Goal: Task Accomplishment & Management: Use online tool/utility

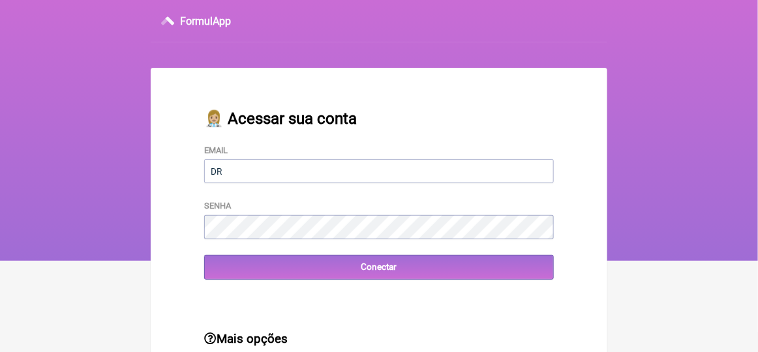
type input "[EMAIL_ADDRESS][DOMAIN_NAME]"
click at [362, 298] on div "👩🏼‍⚕️ Acessar sua conta Email [EMAIL_ADDRESS][DOMAIN_NAME] Senha Conectar" at bounding box center [379, 195] width 392 height 212
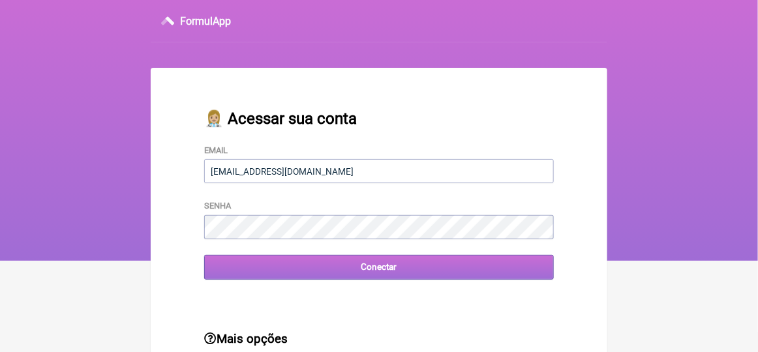
click at [375, 270] on input "Conectar" at bounding box center [379, 267] width 350 height 24
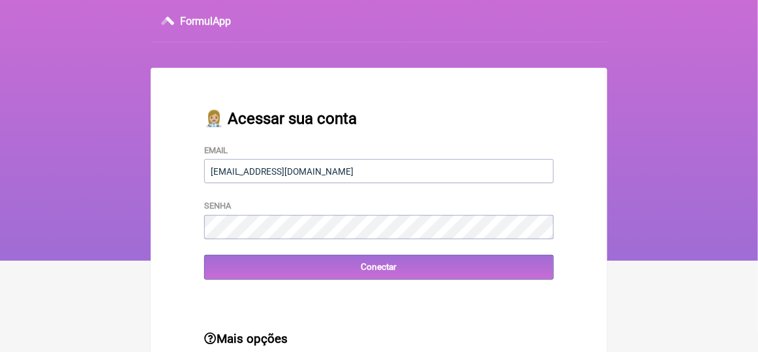
click at [272, 317] on div "Mais opções ⭐️ Criar uma conta Esqueci minha senha" at bounding box center [379, 358] width 392 height 95
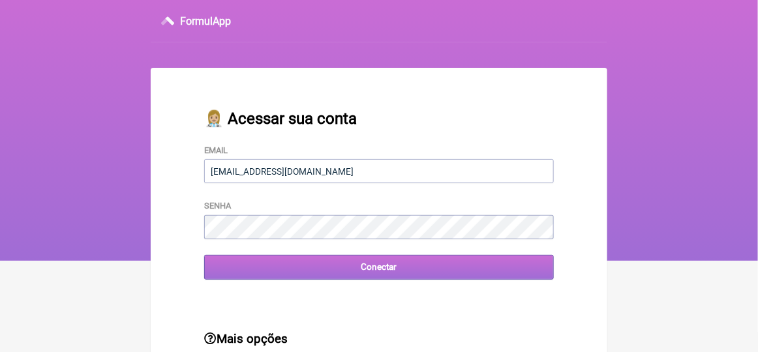
click at [379, 270] on input "Conectar" at bounding box center [379, 267] width 350 height 24
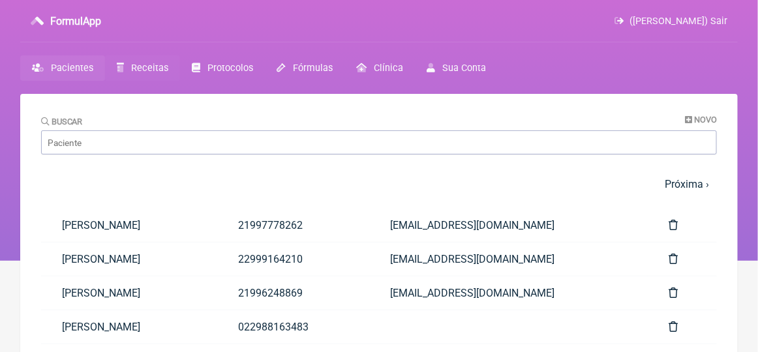
click at [146, 65] on span "Receitas" at bounding box center [149, 68] width 37 height 11
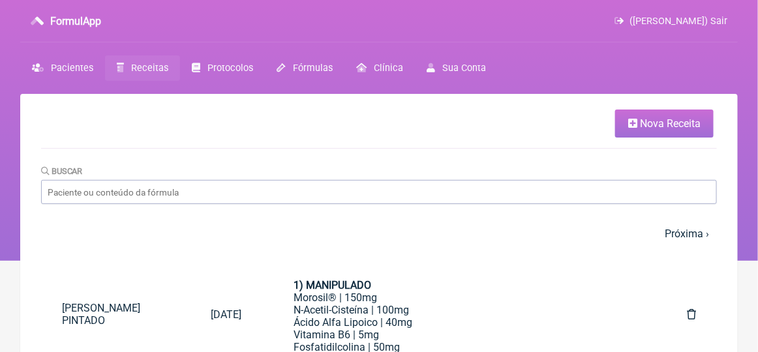
click at [672, 126] on span "Nova Receita" at bounding box center [670, 123] width 61 height 12
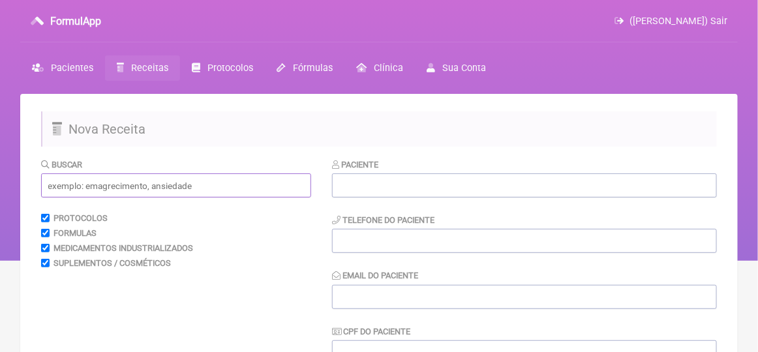
click at [69, 188] on input "text" at bounding box center [176, 186] width 270 height 24
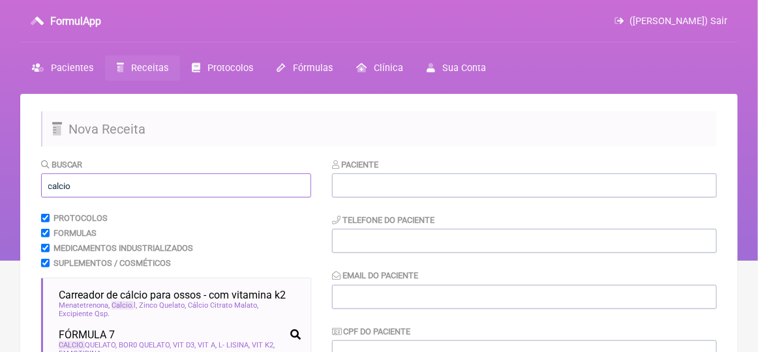
scroll to position [196, 0]
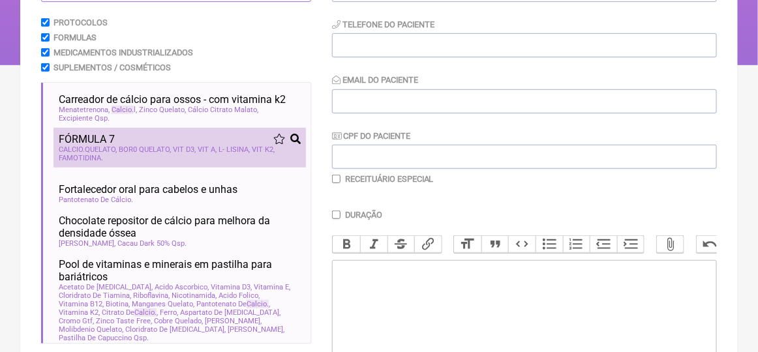
type input "calcio"
click at [89, 146] on span "FÓRMULA 7" at bounding box center [87, 139] width 56 height 12
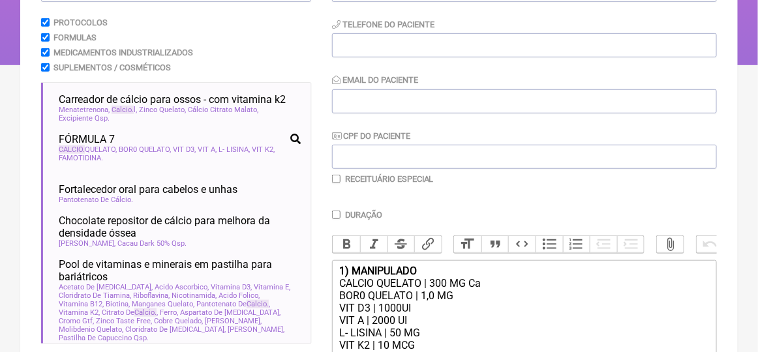
scroll to position [326, 0]
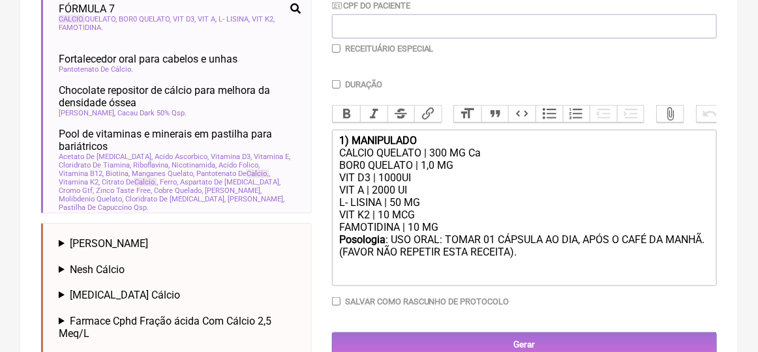
click at [420, 221] on div "VIT K2 | 10 MCG" at bounding box center [524, 215] width 371 height 12
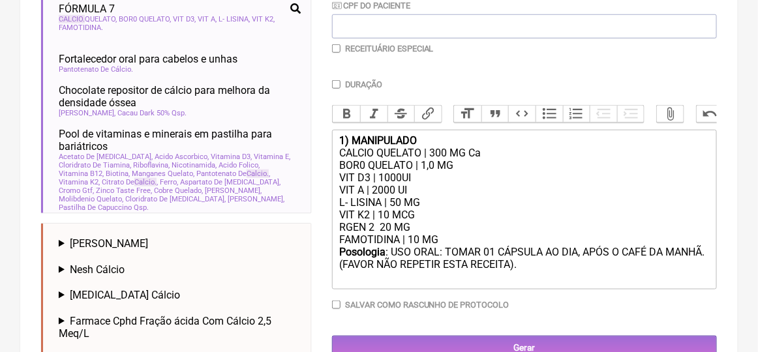
click at [523, 281] on div "Posologia : USO ORAL: TOMAR 01 CÁPSULA AO DIA, APÓS O CAFÉ DA MANHÃ. (FAVOR NÃO…" at bounding box center [524, 265] width 371 height 39
type trix-editor "<div><strong>1) MANIPULADO</strong></div><div>CALCIO QUELATO | 300 MG Ca</div><…"
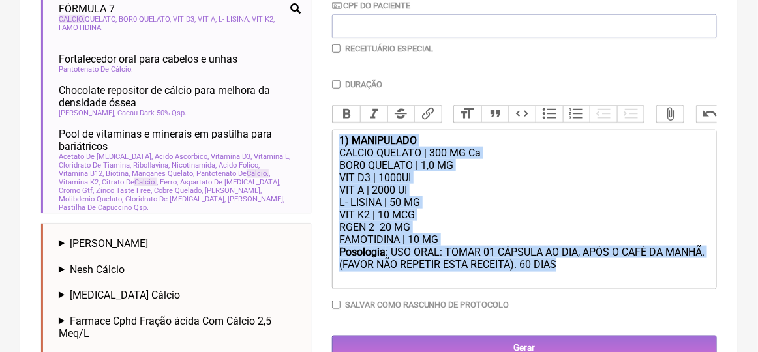
drag, startPoint x: 565, startPoint y: 275, endPoint x: 318, endPoint y: 157, distance: 274.4
click at [318, 157] on form "Buscar calcio Protocolos Formulas Medicamentos Industrializados Suplementos / C…" at bounding box center [379, 116] width 676 height 568
copy trix-editor "1) MANIPULADO CALCIO QUELATO | 300 MG Ca BOR0 QUELATO | 1,0 MG VIT D3 | 1000UI …"
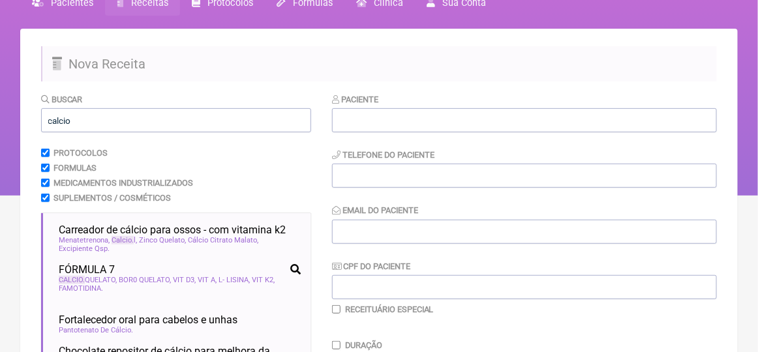
scroll to position [0, 0]
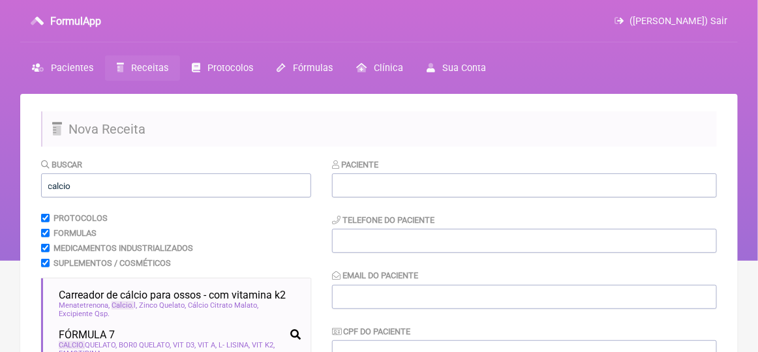
click at [145, 68] on span "Receitas" at bounding box center [149, 68] width 37 height 11
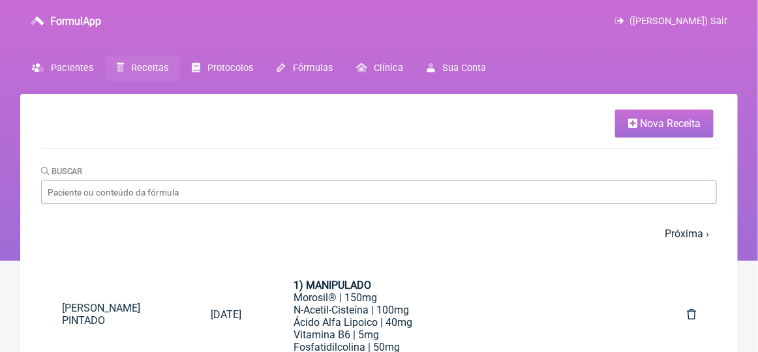
click at [667, 119] on span "Nova Receita" at bounding box center [670, 123] width 61 height 12
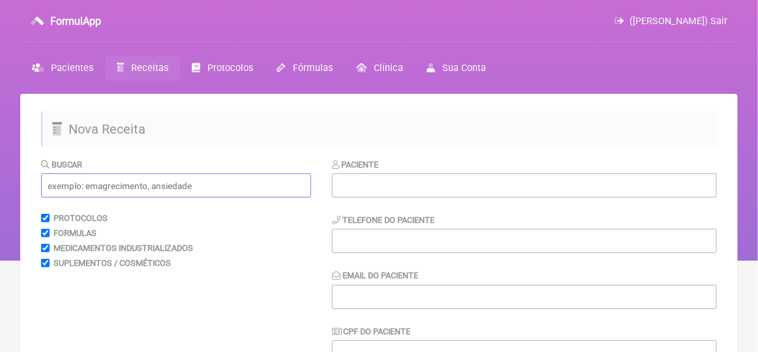
click at [82, 189] on input "text" at bounding box center [176, 186] width 270 height 24
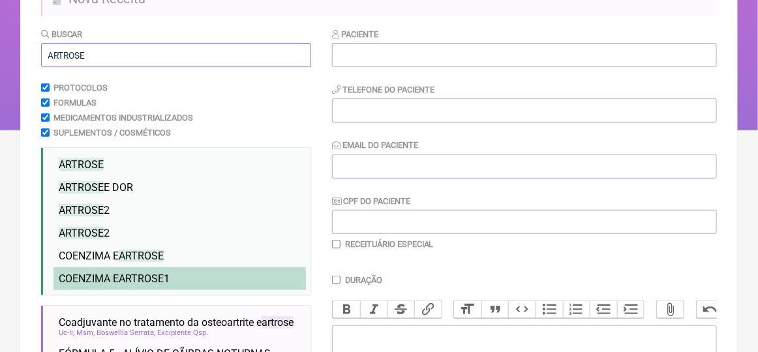
type input "ARTROSE"
click at [122, 277] on span "ARTROSE" at bounding box center [141, 279] width 45 height 12
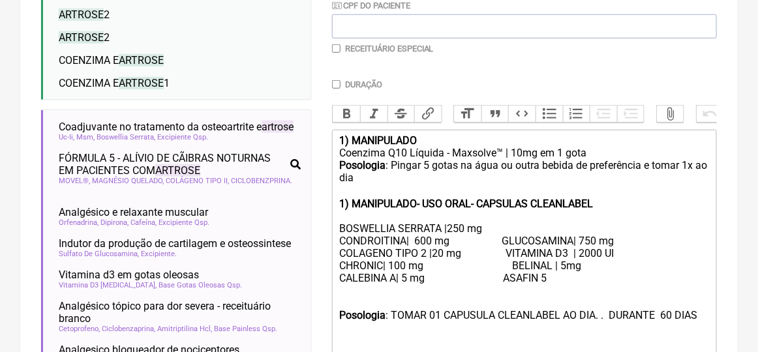
scroll to position [392, 0]
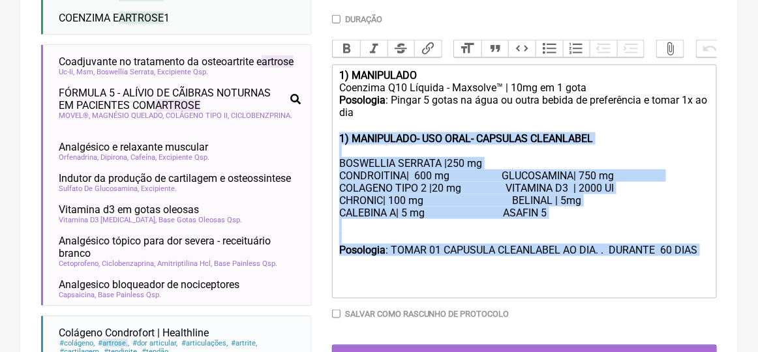
drag, startPoint x: 339, startPoint y: 153, endPoint x: 345, endPoint y: 279, distance: 125.5
click at [345, 279] on trix-editor "1) MANIPULADO Coenzima Q10 Líquida - Maxsolve™ | 10mg em 1 gota Posologia : Pin…" at bounding box center [524, 182] width 385 height 234
type trix-editor "<lor><ipsumd>3) SITAMETCON</adipis></eli><sed>Doeiusmo T44 Incidid - Utlabore™ …"
copy trix-editor "1) MANIPULADO- USO ORAL- CAPSULAS CLEANLABEL BOSWELLIA SERRATA |250 mg CONDROIT…"
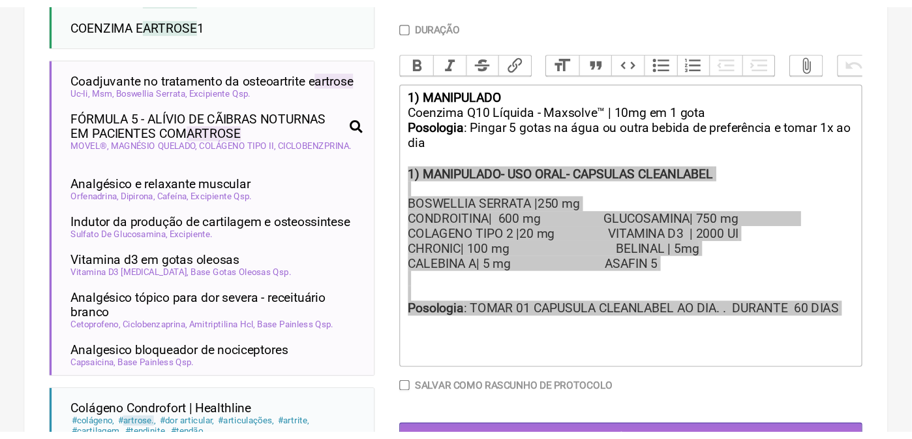
scroll to position [356, 0]
